Goal: Ask a question

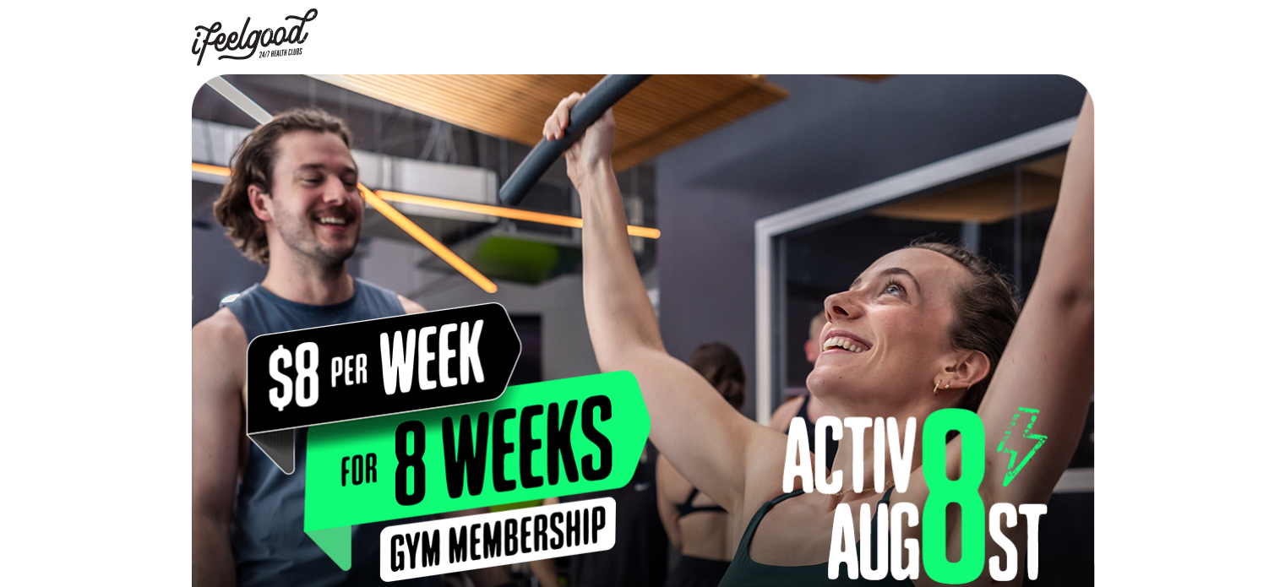
click at [247, 46] on img at bounding box center [255, 36] width 127 height 57
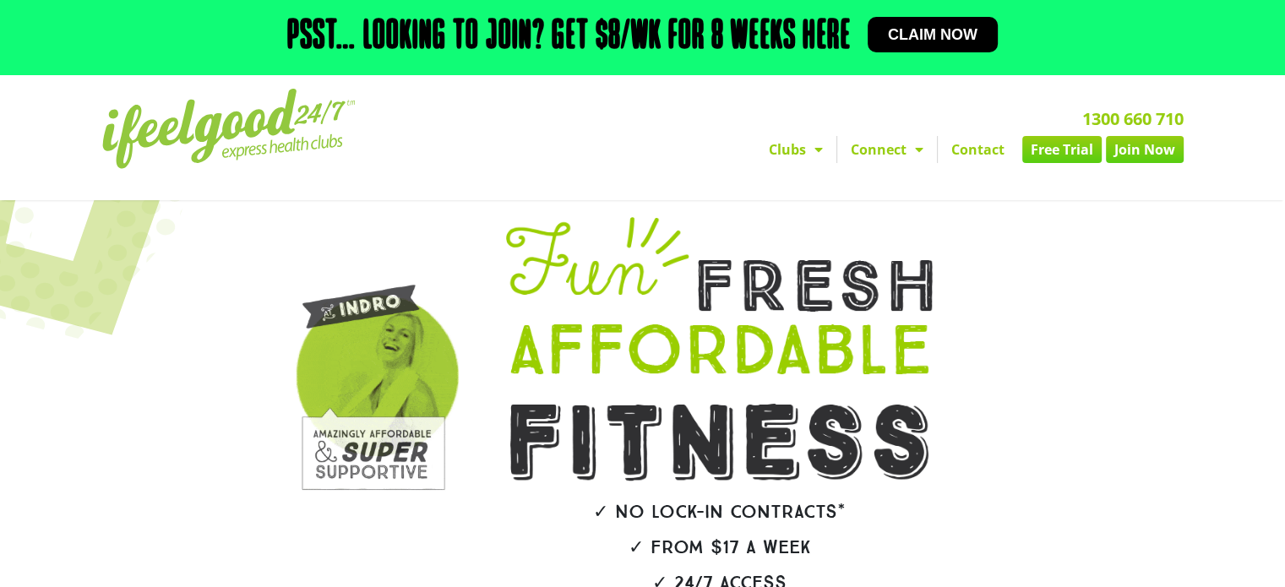
click at [976, 146] on link "Contact" at bounding box center [978, 149] width 80 height 27
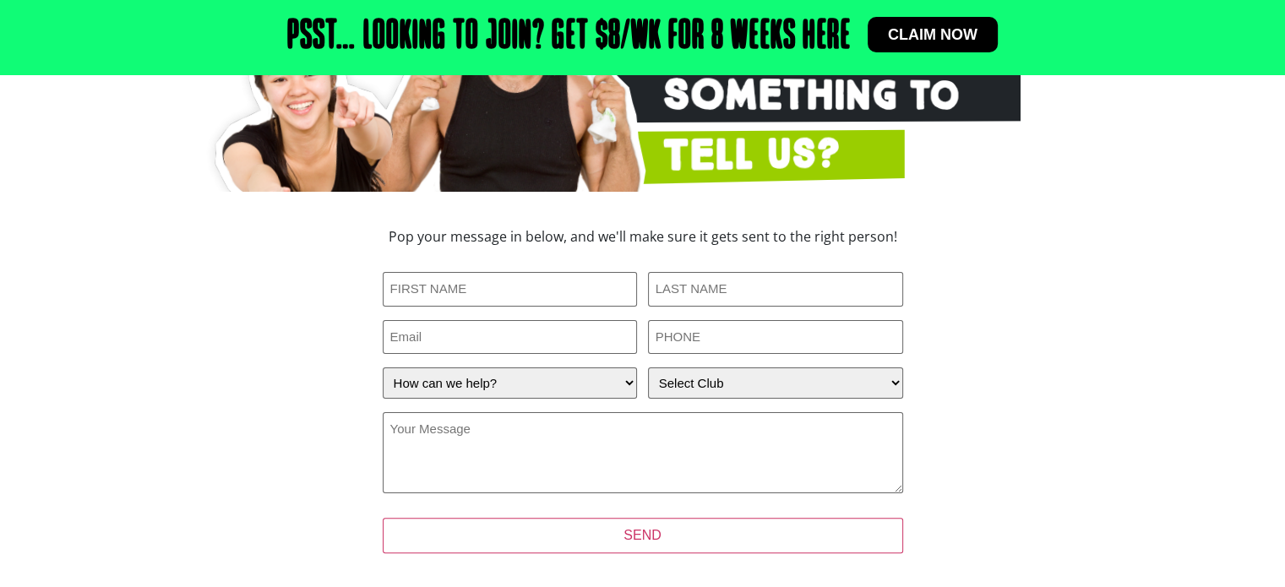
scroll to position [338, 0]
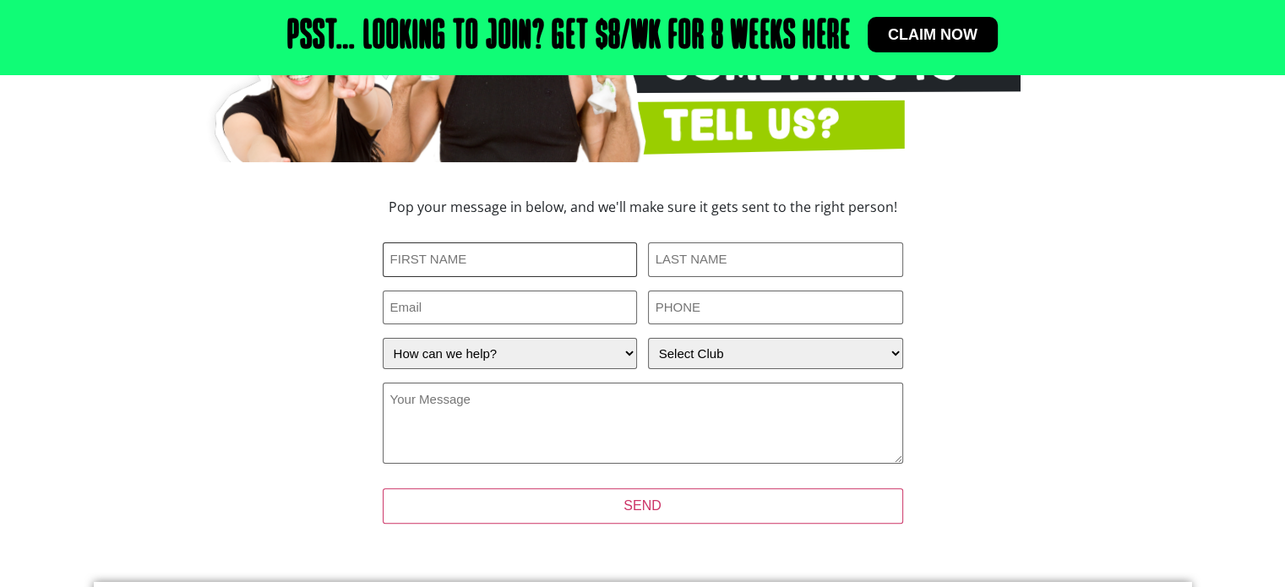
click at [482, 263] on input "First Name (Required)" at bounding box center [510, 260] width 255 height 35
type input "[PERSON_NAME]"
type input "HARRIS"
type input "donnaharris686@gmail.com"
type input "0438247723"
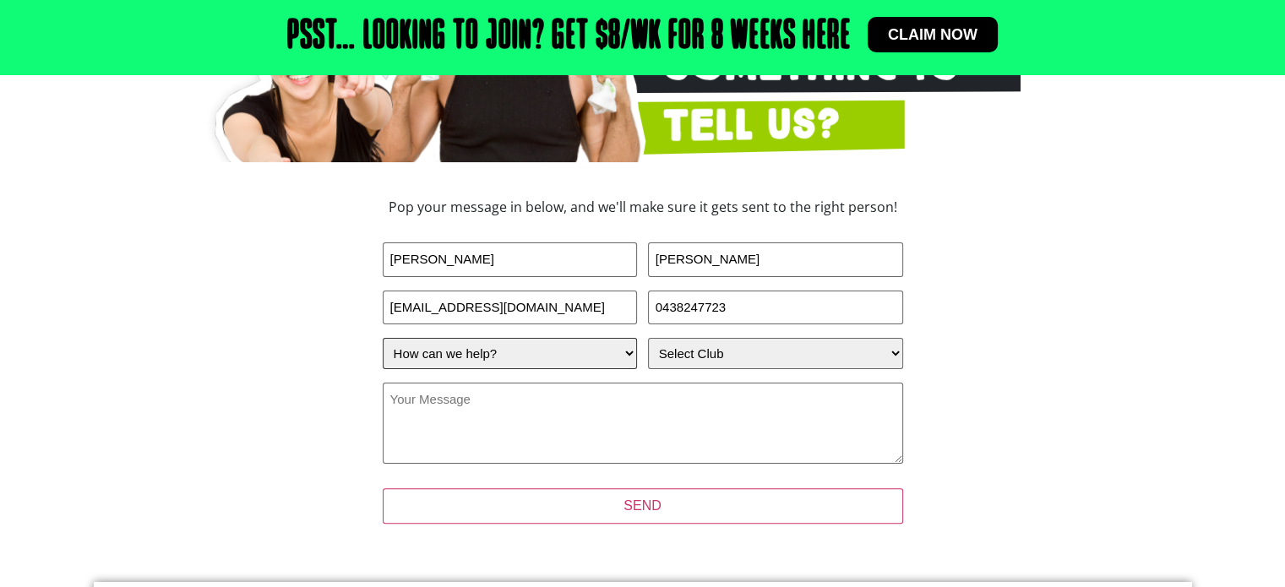
click at [635, 354] on select "How can we help? I have a question about joining I'm a current member who has a…" at bounding box center [510, 353] width 255 height 31
select select "I have a question about joining"
click at [383, 338] on select "How can we help? I have a question about joining I'm a current member who has a…" at bounding box center [510, 353] width 255 height 31
click at [741, 361] on select "Select Club Alexandra Hills Calamvale Coopers Plains Middle Park Oxenford Oxley…" at bounding box center [775, 353] width 255 height 31
select select "Alexandra Hills"
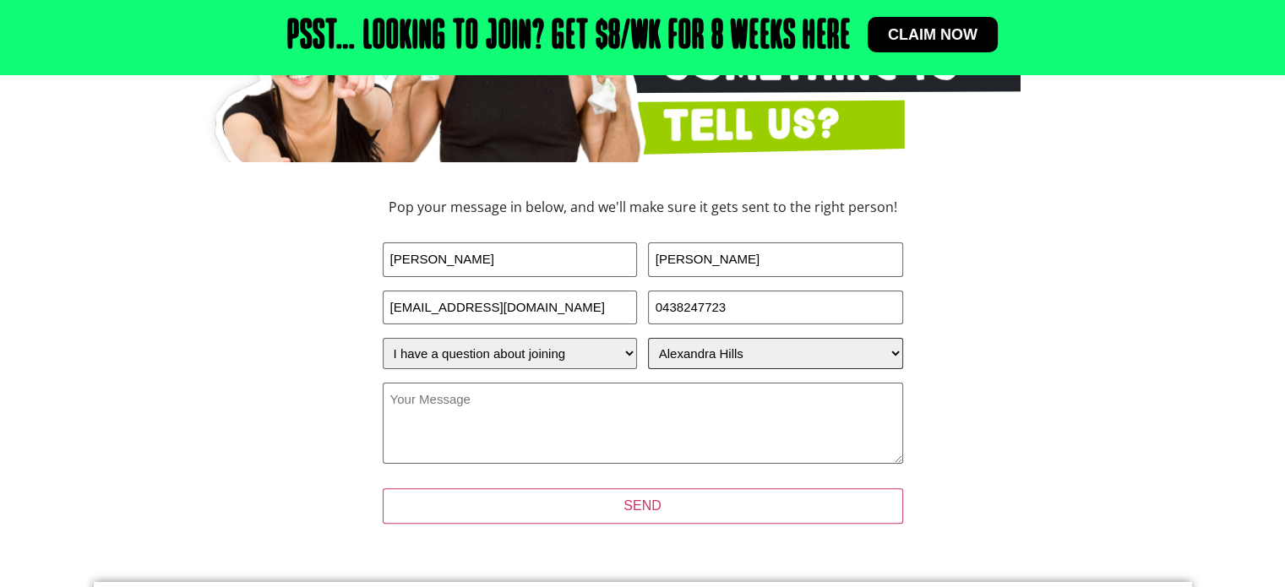
click at [648, 338] on select "Select Club Alexandra Hills Calamvale Coopers Plains Middle Park Oxenford Oxley…" at bounding box center [775, 353] width 255 height 31
click at [583, 427] on textarea "Your Message (Required)" at bounding box center [643, 423] width 521 height 81
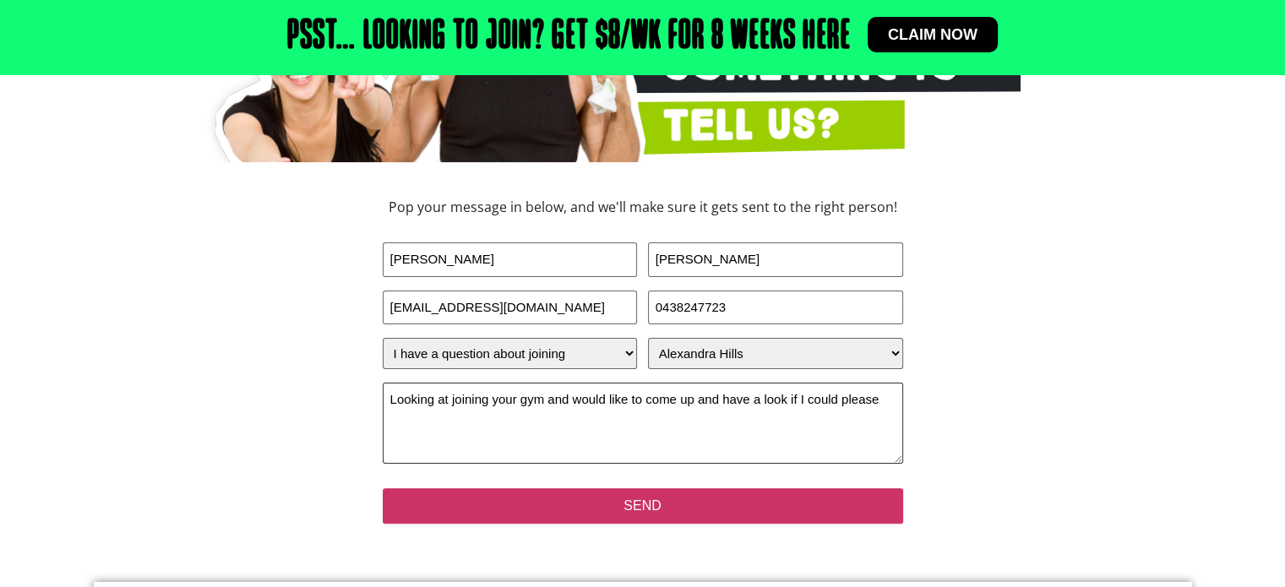
type textarea "Looking at joining your gym and would like to come up and have a look if I coul…"
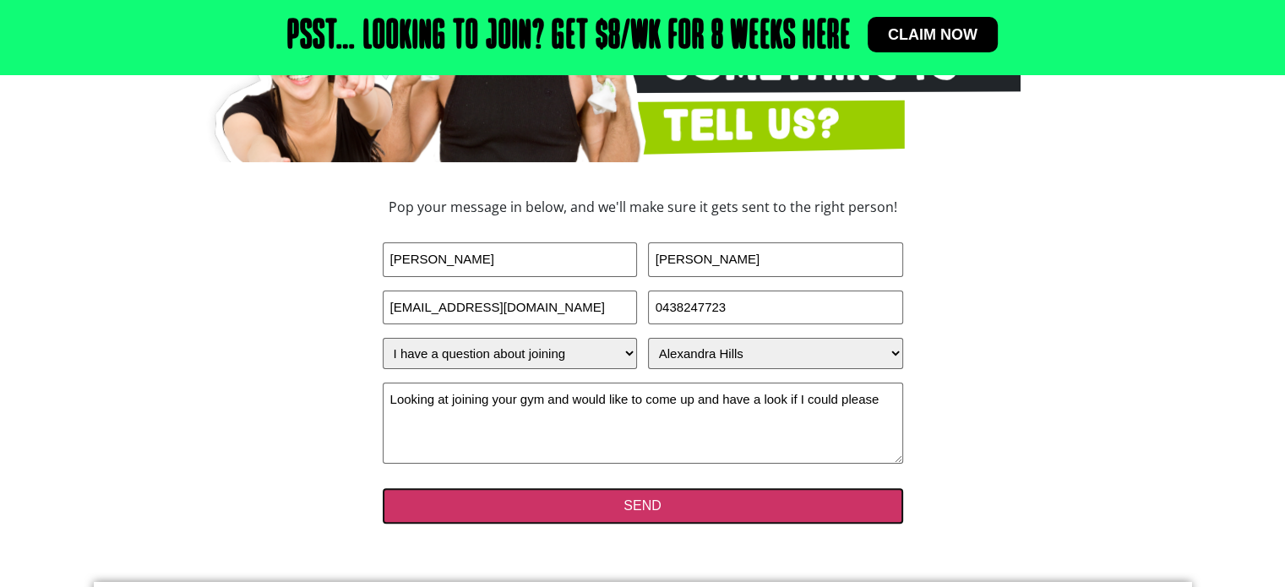
click at [613, 499] on input "SEND" at bounding box center [643, 505] width 521 height 35
click at [649, 511] on input "SEND" at bounding box center [643, 505] width 521 height 35
